Goal: Find specific page/section: Find specific page/section

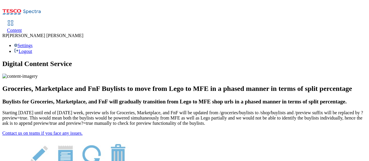
click at [22, 28] on span "Content" at bounding box center [14, 30] width 15 height 5
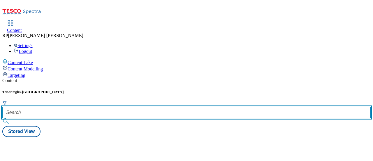
click at [136, 106] on input "text" at bounding box center [186, 112] width 368 height 12
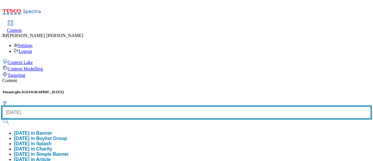
type input "halloween"
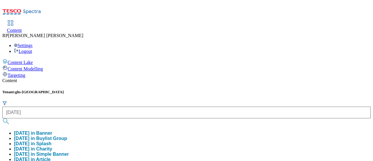
click at [67, 135] on button "halloween in Buylist Group" at bounding box center [40, 137] width 53 height 5
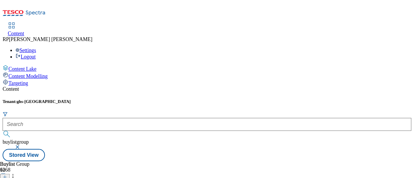
scroll to position [52, 0]
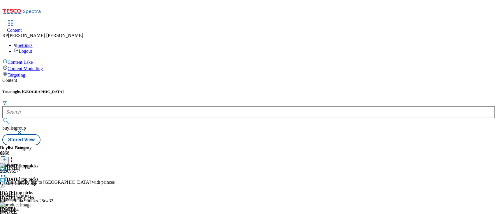
scroll to position [69, 0]
click at [37, 160] on div "adults-costumes" at bounding box center [18, 184] width 37 height 5
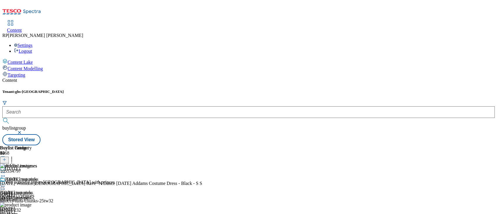
scroll to position [33, 0]
click at [202, 160] on div at bounding box center [101, 186] width 202 height 0
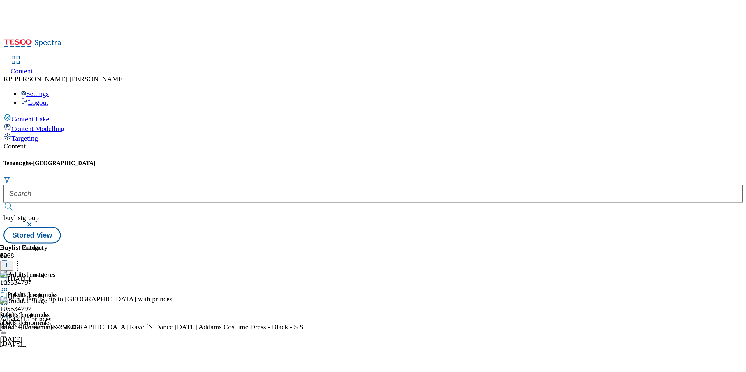
scroll to position [203, 0]
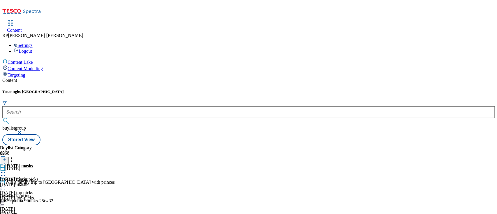
click at [33, 160] on div "halloween-masks" at bounding box center [16, 184] width 33 height 5
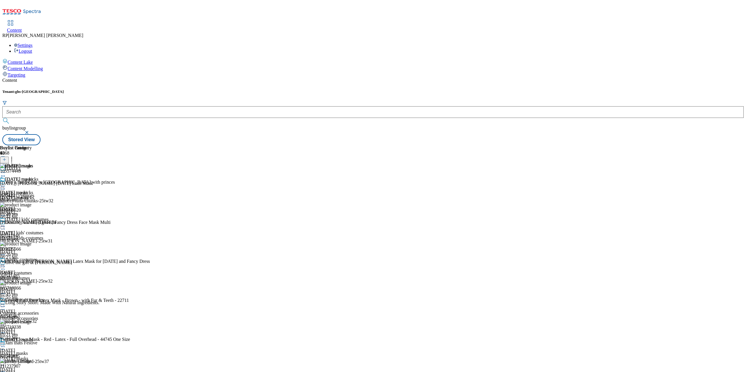
scroll to position [203, 0]
drag, startPoint x: 562, startPoint y: 0, endPoint x: 587, endPoint y: 60, distance: 64.9
click at [373, 145] on div "Buylist Group 6268 Halloween Win a family trip to Mauritius with princes Ad5422…" at bounding box center [372, 145] width 741 height 0
